Goal: Find specific page/section: Find specific page/section

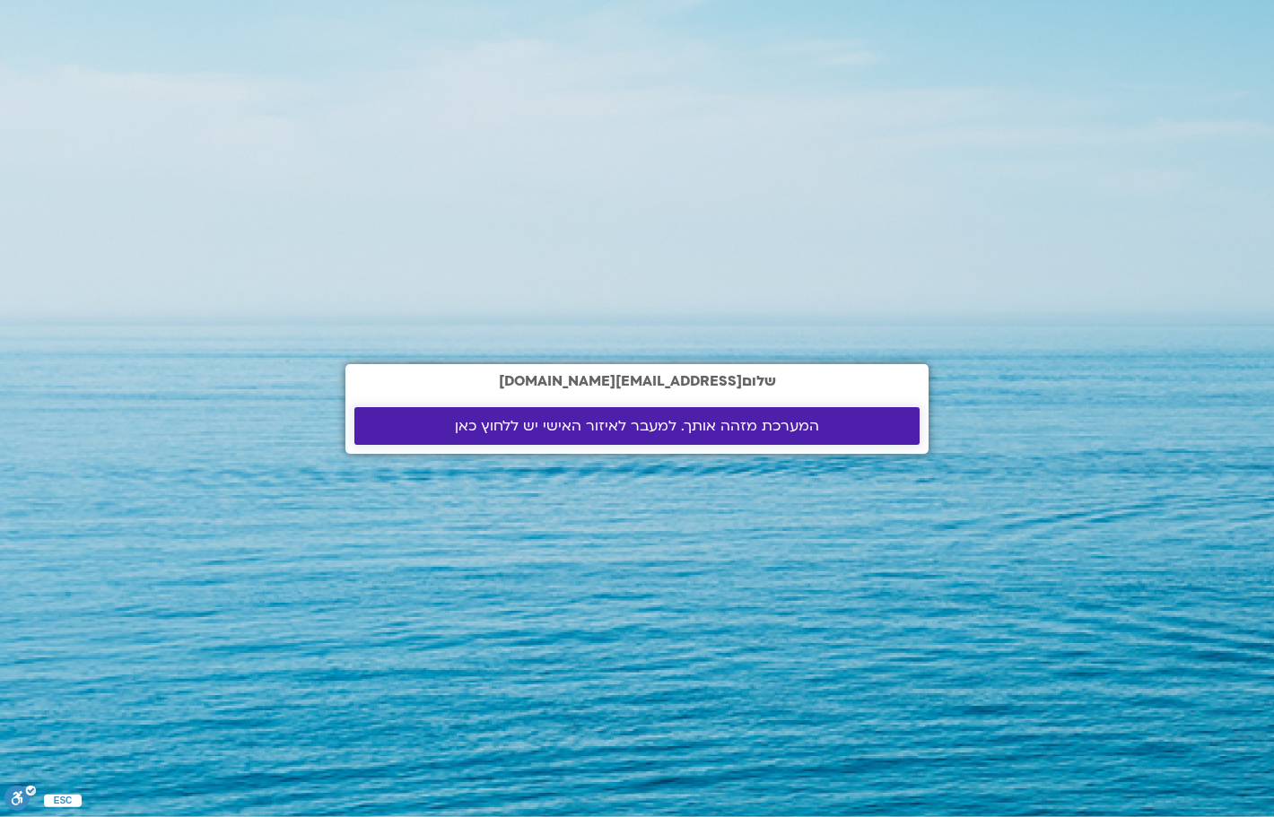
click at [521, 432] on span "המערכת מזהה אותך. למעבר לאיזור האישי יש ללחוץ כאן" at bounding box center [637, 426] width 364 height 16
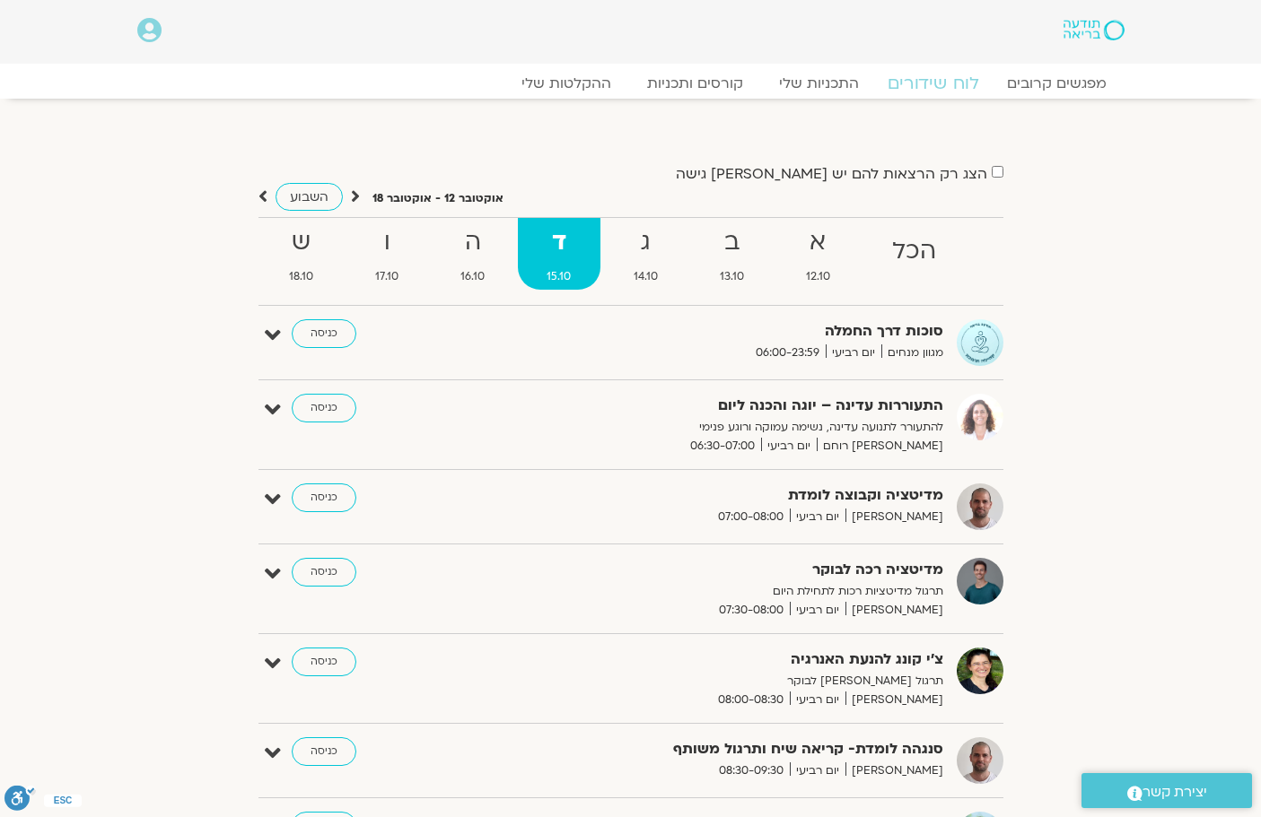
click at [929, 83] on link "לוח שידורים" at bounding box center [932, 84] width 135 height 22
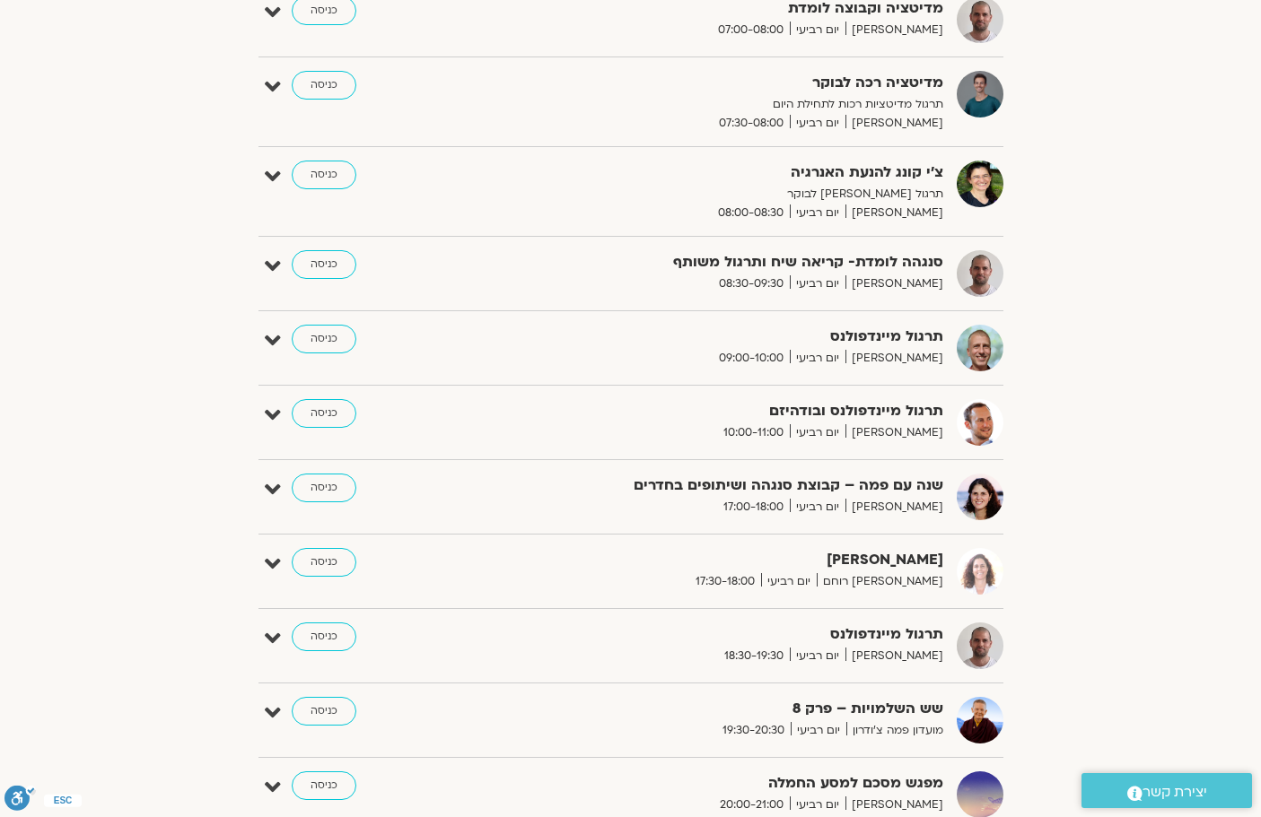
scroll to position [397, 0]
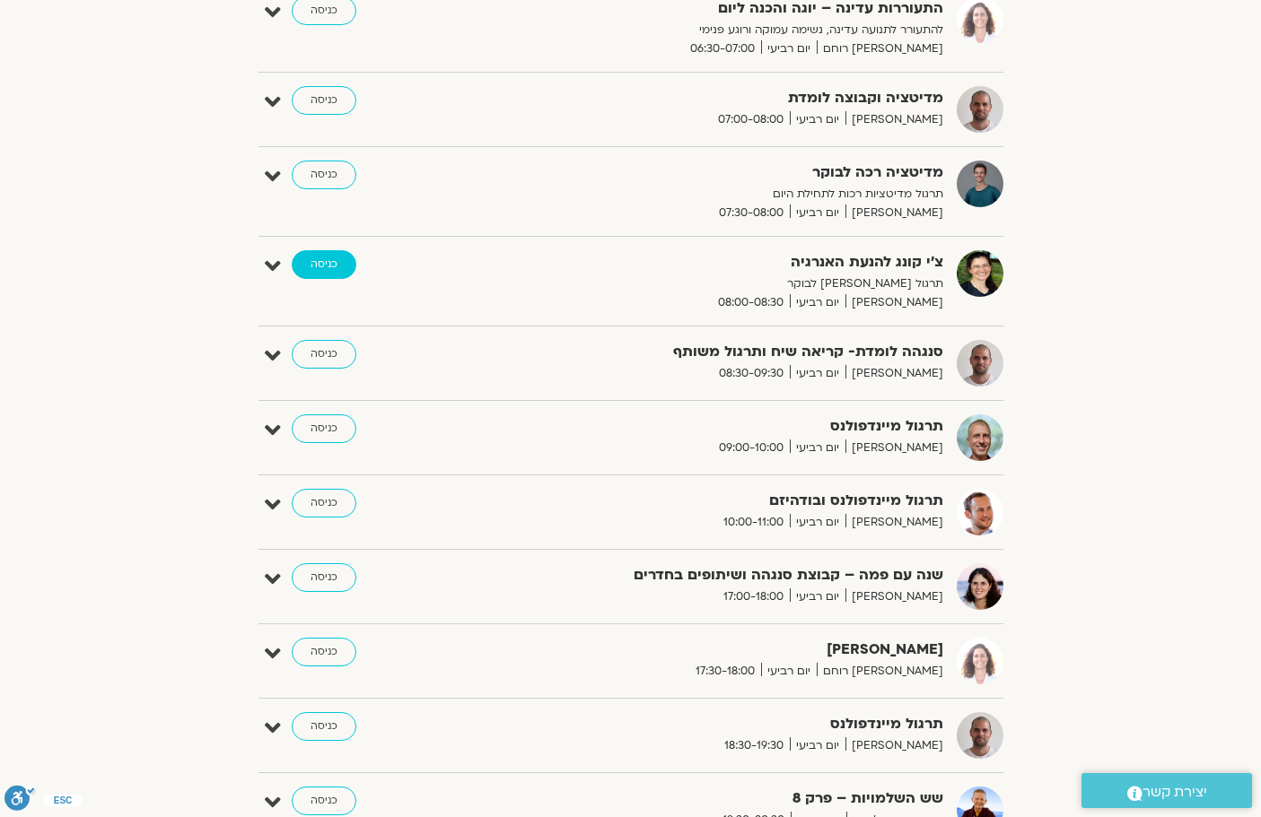
click at [319, 257] on link "כניסה" at bounding box center [324, 264] width 65 height 29
